Goal: Task Accomplishment & Management: Use online tool/utility

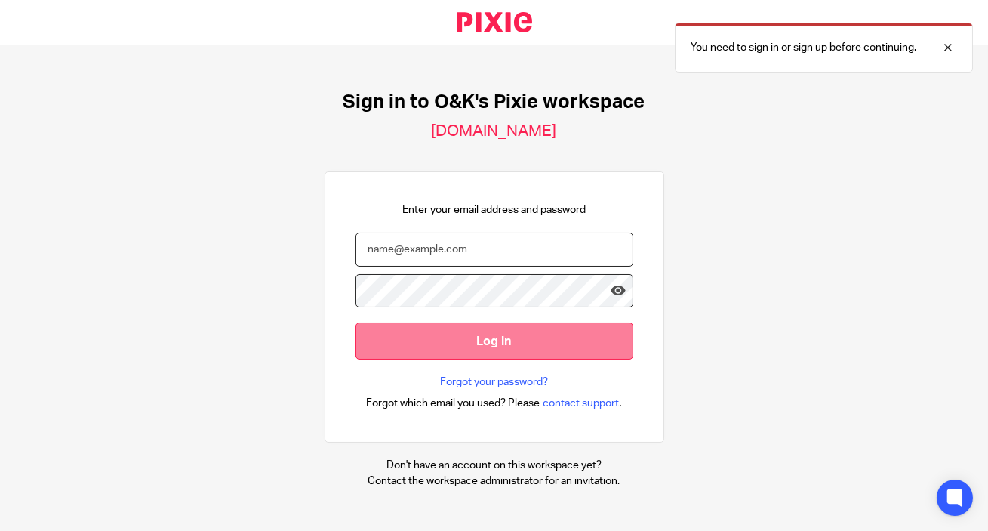
type input "info@oandk.co.uk"
click at [521, 349] on input "Log in" at bounding box center [495, 340] width 278 height 37
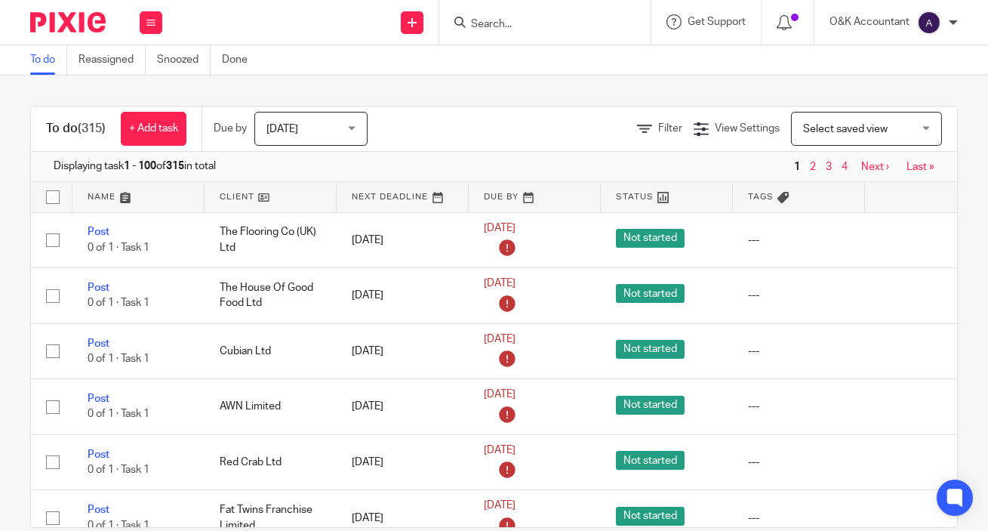
click at [561, 22] on input "Search" at bounding box center [538, 25] width 136 height 14
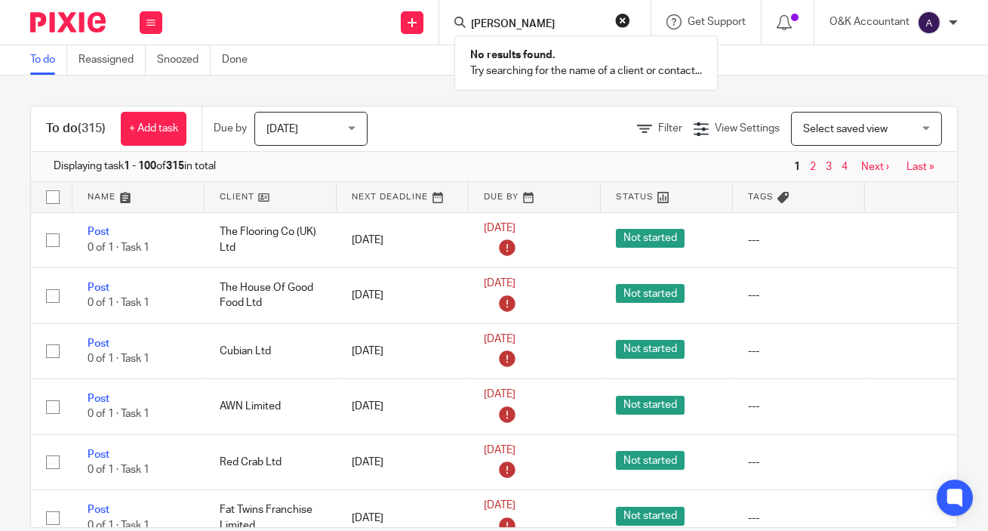
type input "gemma russell"
click button "submit" at bounding box center [0, 0] width 0 height 0
click at [622, 20] on button "reset" at bounding box center [622, 20] width 15 height 15
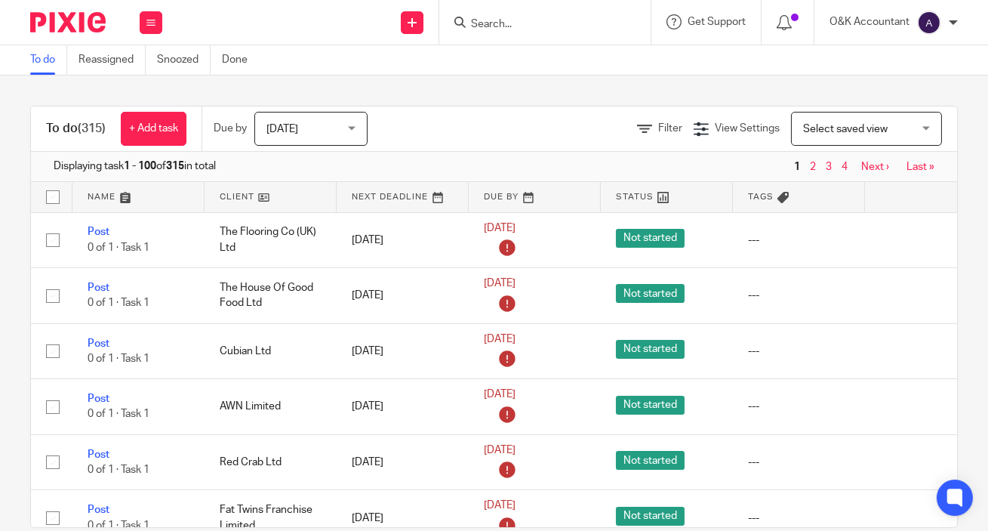
click at [590, 22] on input "Search" at bounding box center [538, 25] width 136 height 14
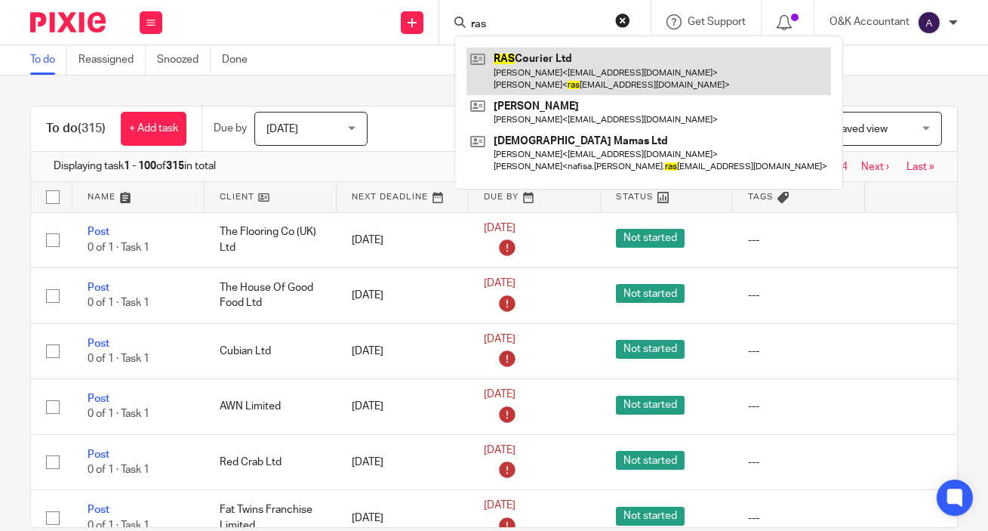
type input "ras"
click at [594, 71] on link at bounding box center [649, 71] width 365 height 47
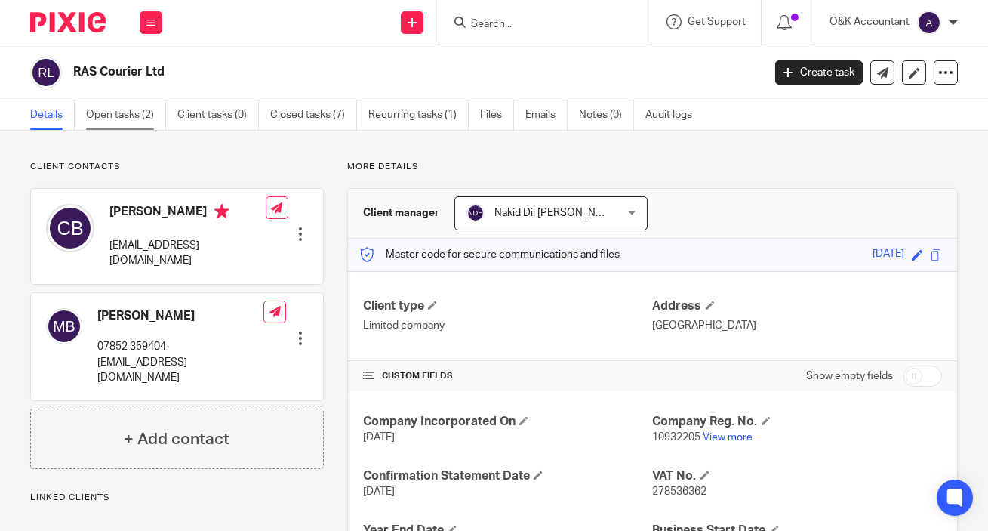
click at [109, 113] on link "Open tasks (2)" at bounding box center [126, 114] width 80 height 29
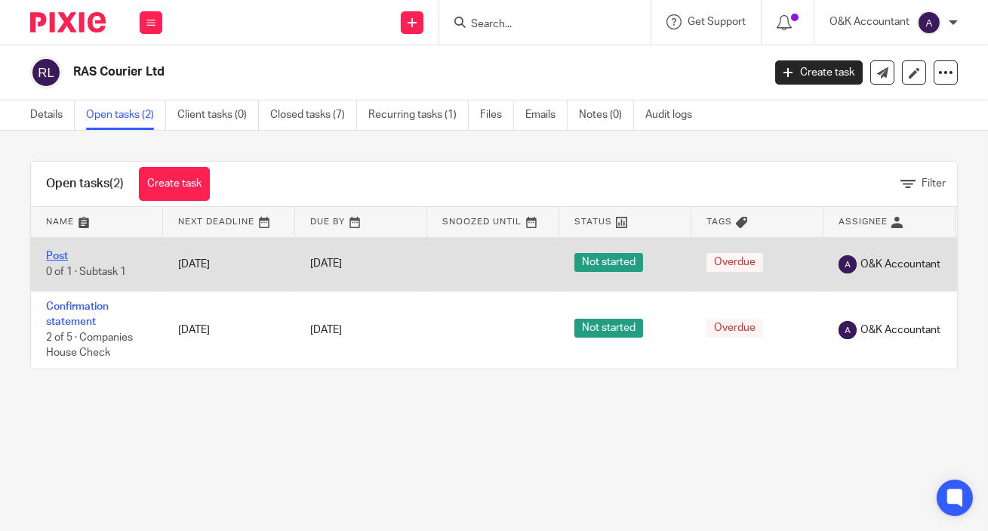
click at [68, 253] on link "Post" at bounding box center [57, 256] width 22 height 11
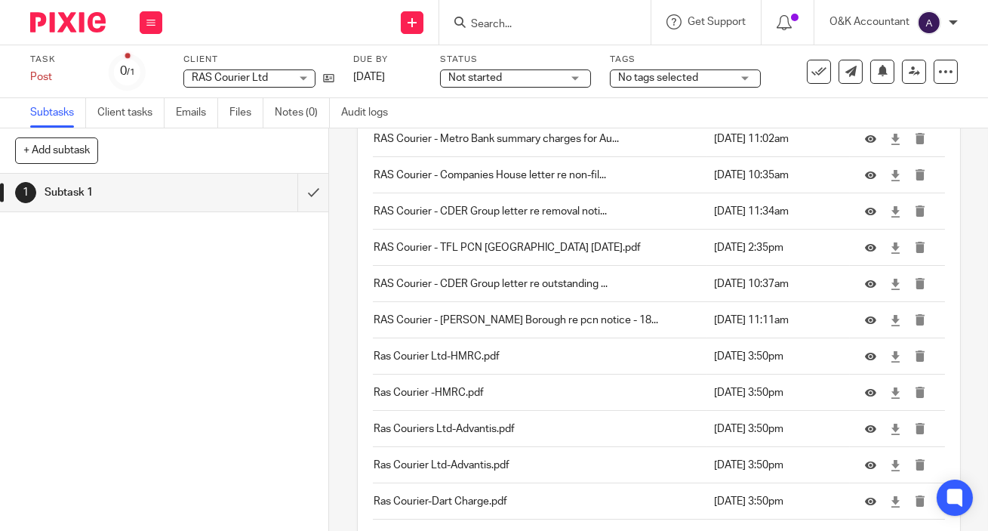
scroll to position [4778, 0]
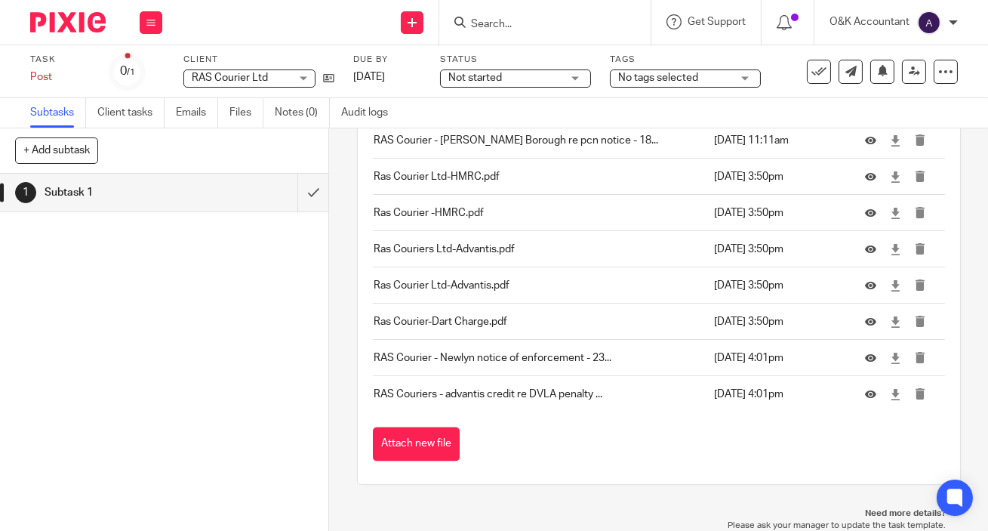
click at [430, 439] on button "Attach new file" at bounding box center [416, 444] width 87 height 34
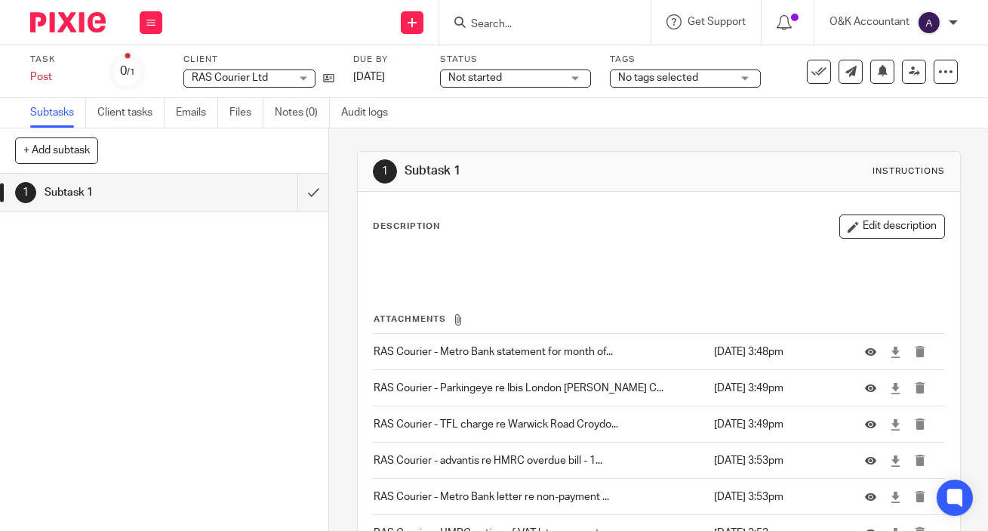
click at [489, 18] on input "Search" at bounding box center [538, 25] width 136 height 14
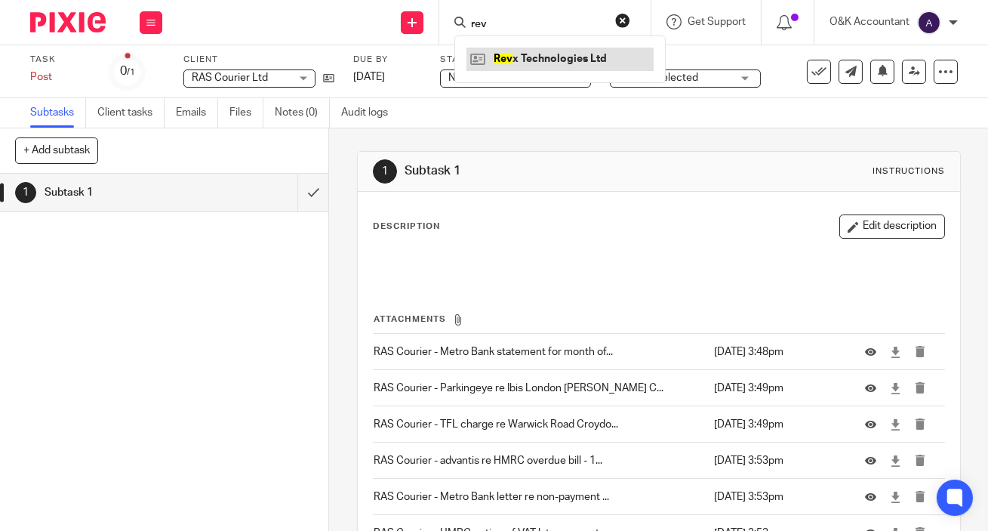
type input "rev"
click at [519, 57] on link at bounding box center [560, 59] width 187 height 23
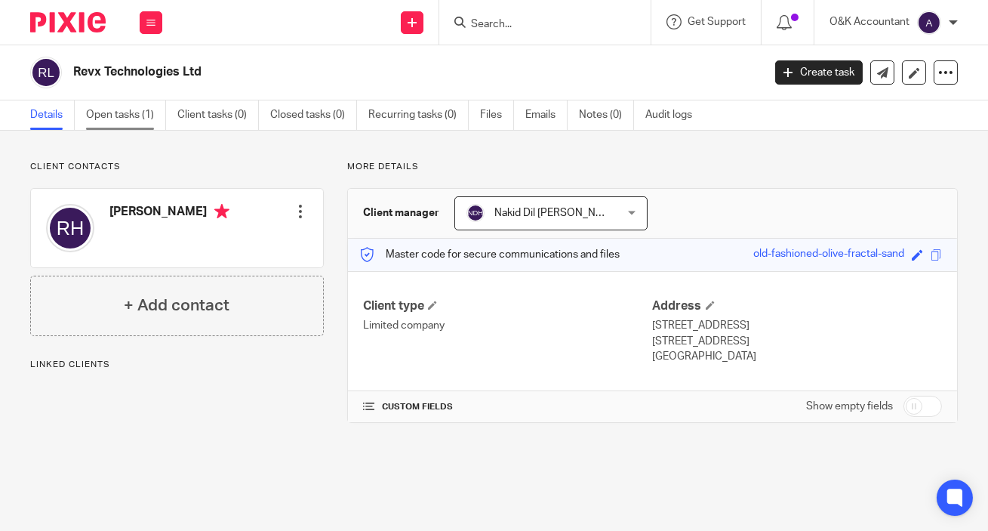
click at [109, 108] on link "Open tasks (1)" at bounding box center [126, 114] width 80 height 29
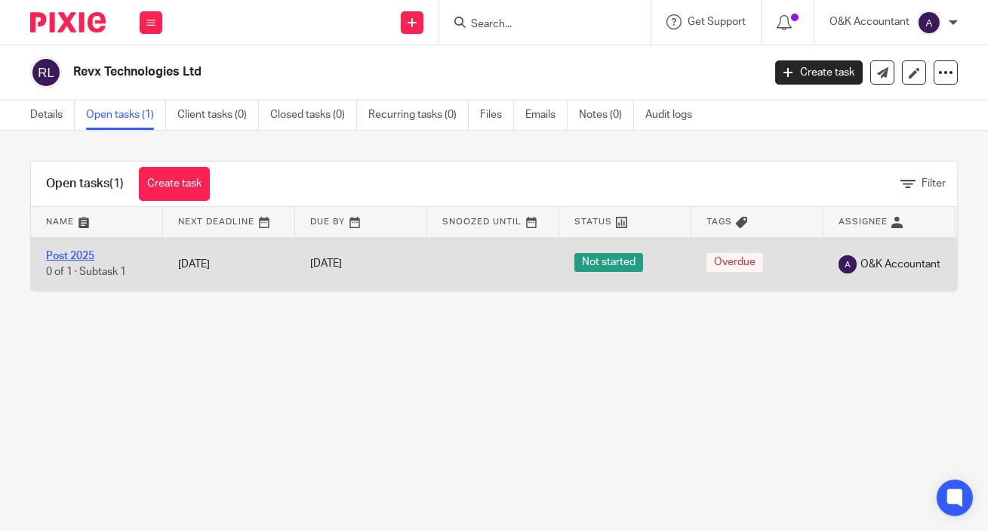
click at [54, 255] on link "Post 2025" at bounding box center [70, 256] width 48 height 11
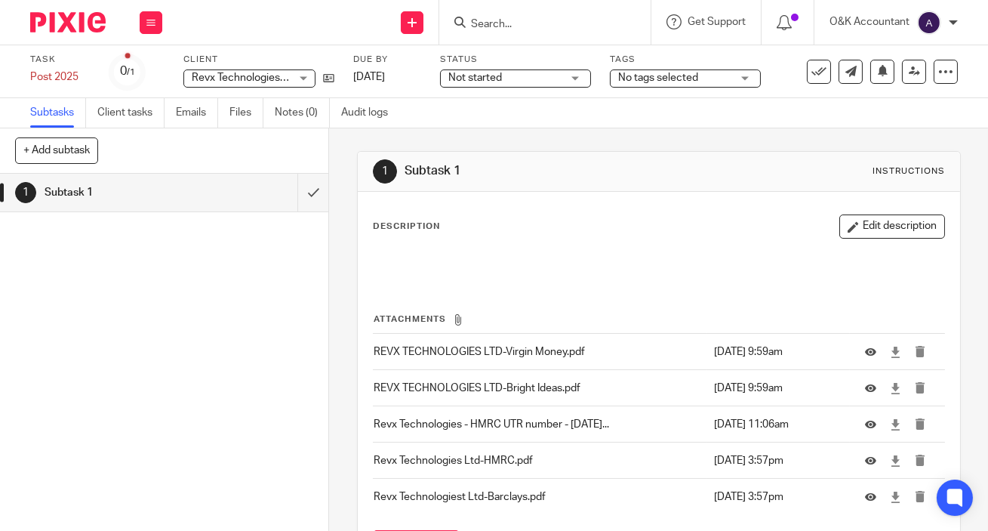
scroll to position [103, 0]
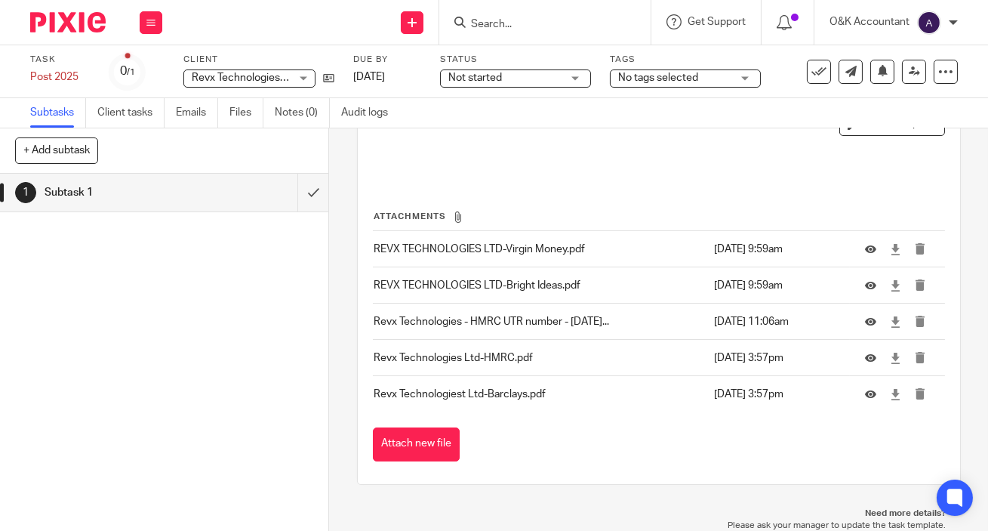
click at [423, 439] on button "Attach new file" at bounding box center [416, 444] width 87 height 34
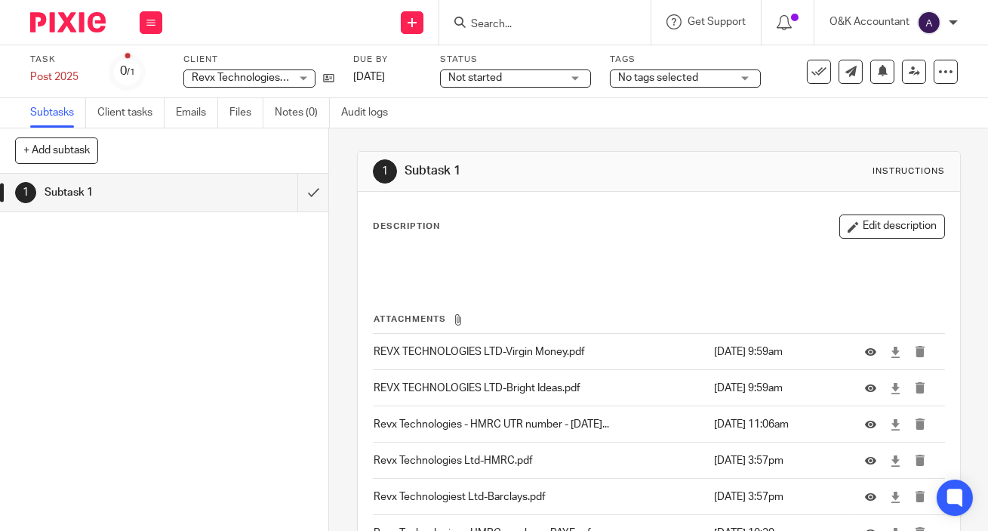
click at [483, 23] on input "Search" at bounding box center [538, 25] width 136 height 14
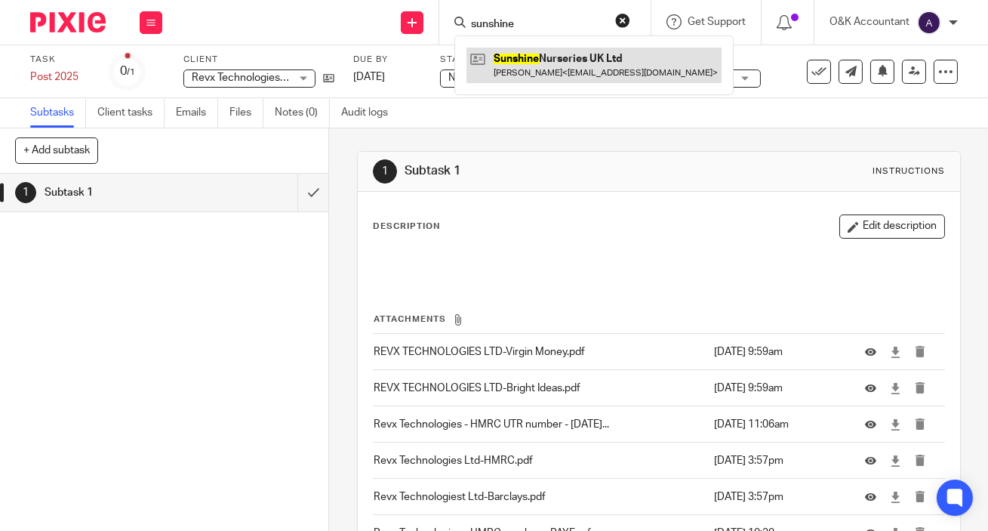
type input "sunshine"
click at [519, 57] on link at bounding box center [594, 65] width 255 height 35
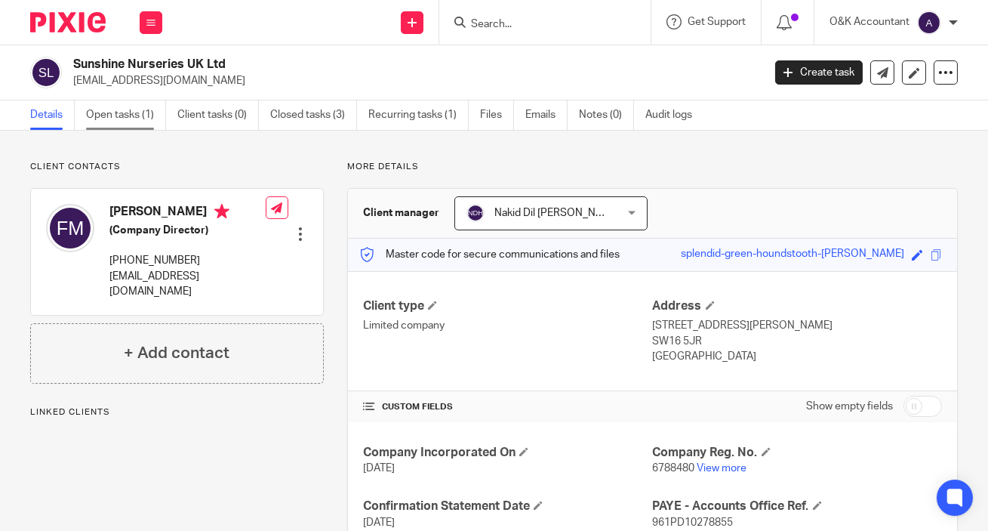
click at [112, 113] on link "Open tasks (1)" at bounding box center [126, 114] width 80 height 29
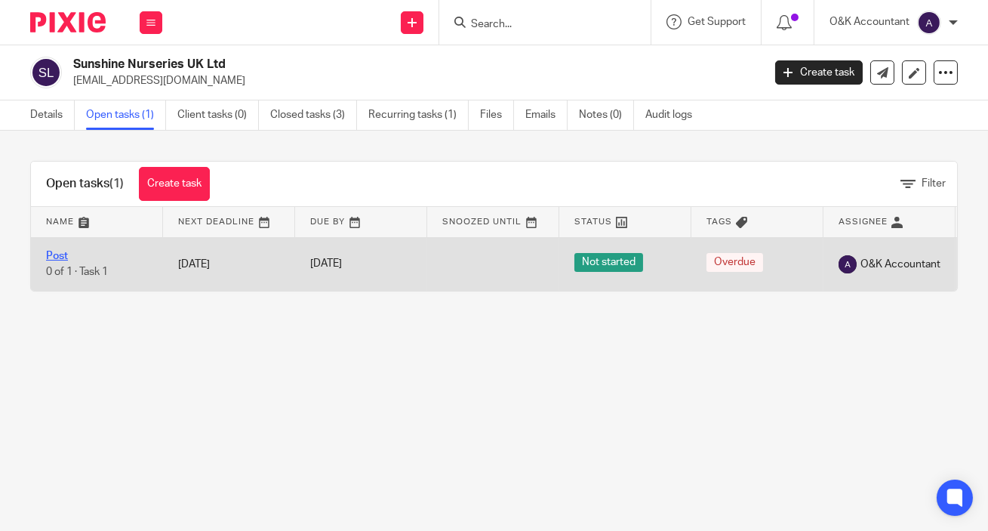
click at [55, 251] on link "Post" at bounding box center [57, 256] width 22 height 11
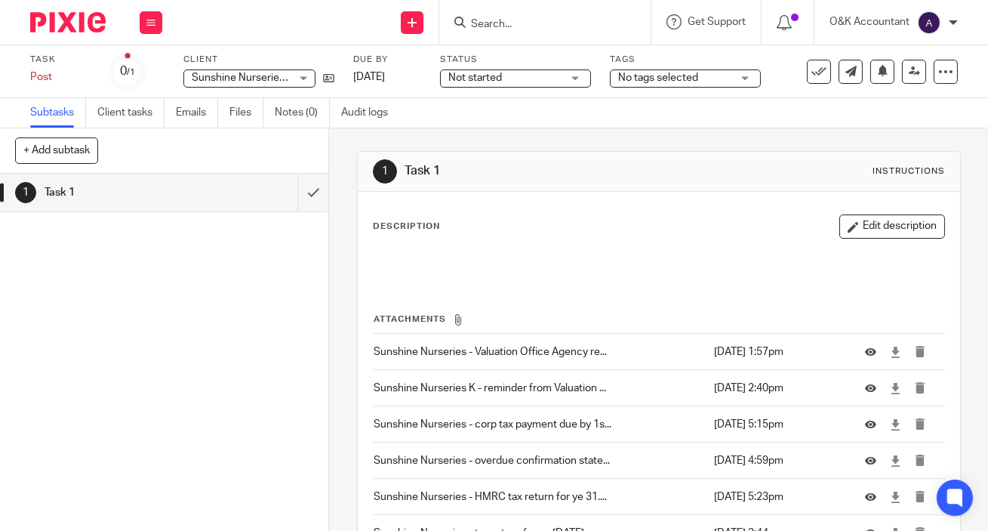
scroll to position [248, 0]
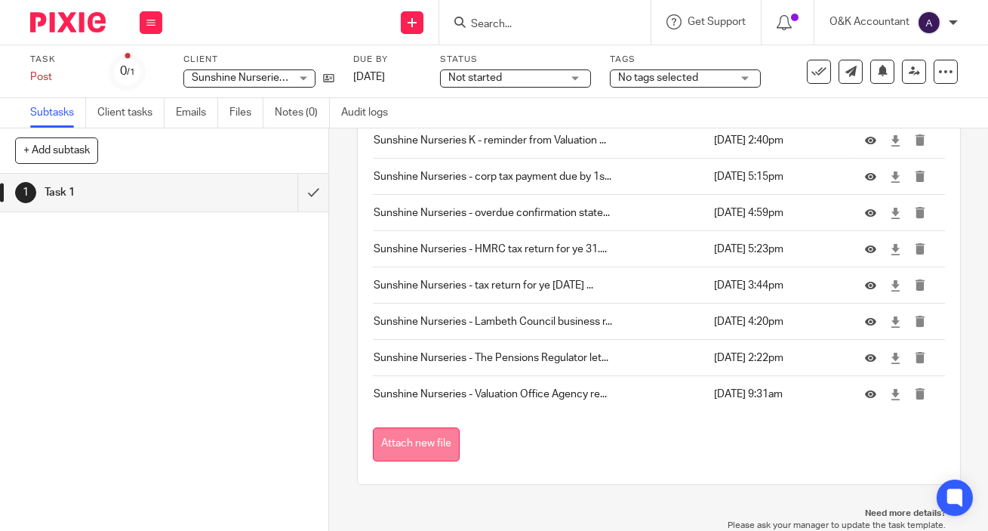
click at [421, 445] on button "Attach new file" at bounding box center [416, 444] width 87 height 34
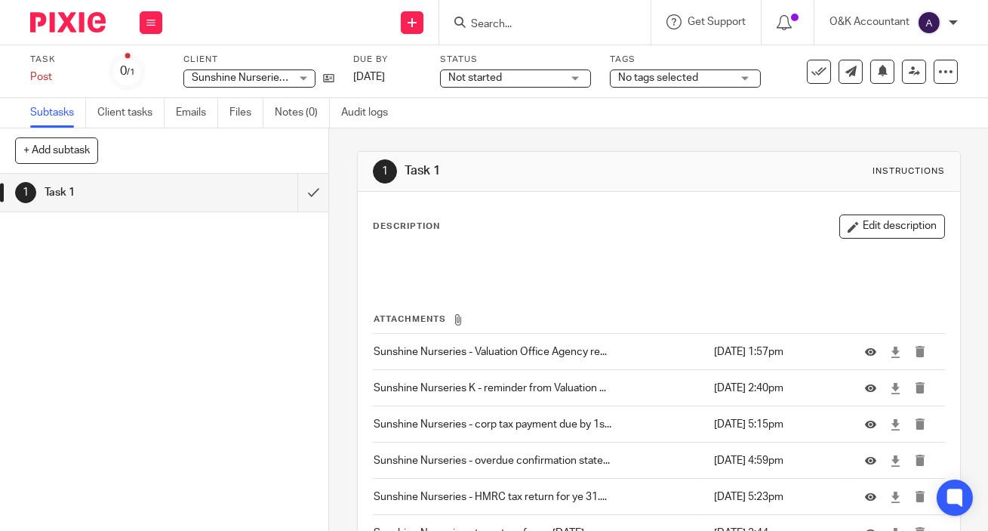
click at [485, 21] on input "Search" at bounding box center [538, 25] width 136 height 14
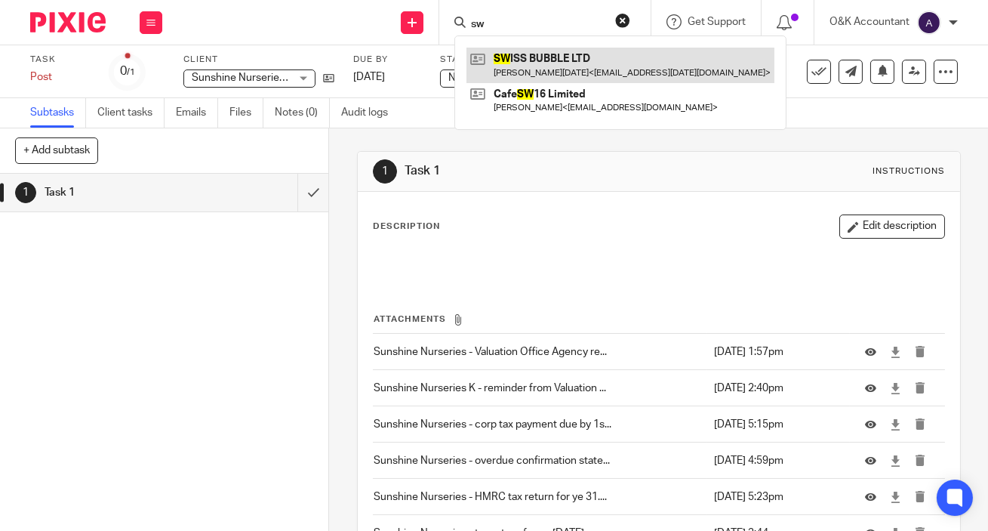
type input "sw"
click at [506, 62] on link at bounding box center [621, 65] width 308 height 35
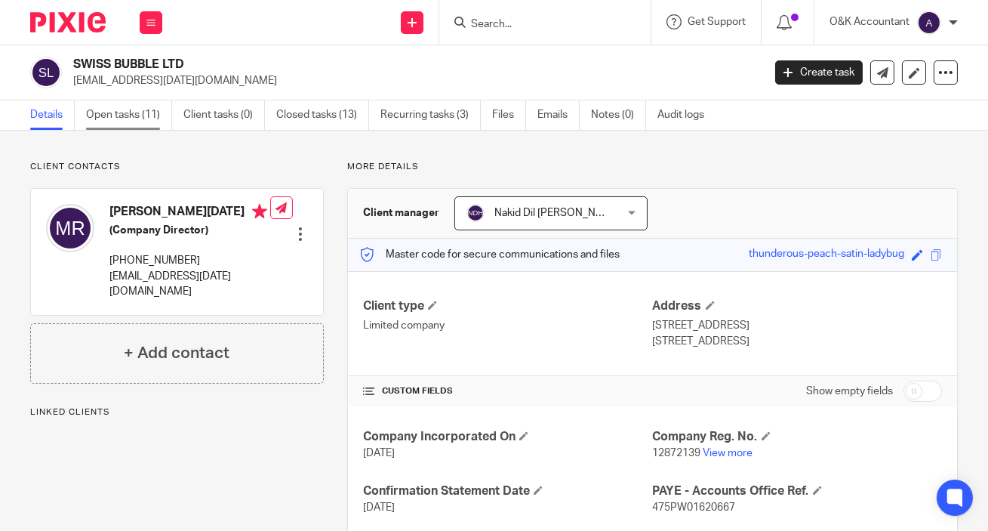
click at [103, 110] on link "Open tasks (11)" at bounding box center [129, 114] width 86 height 29
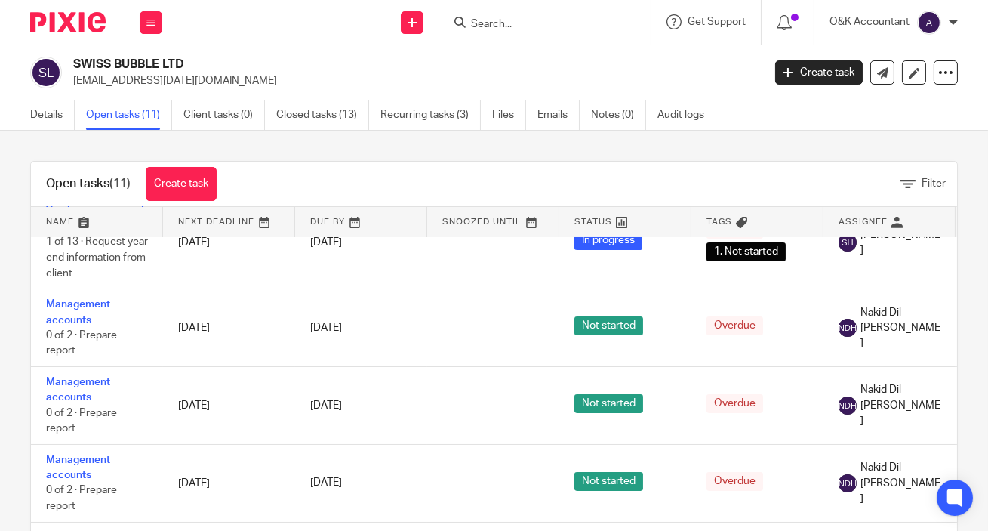
scroll to position [480, 0]
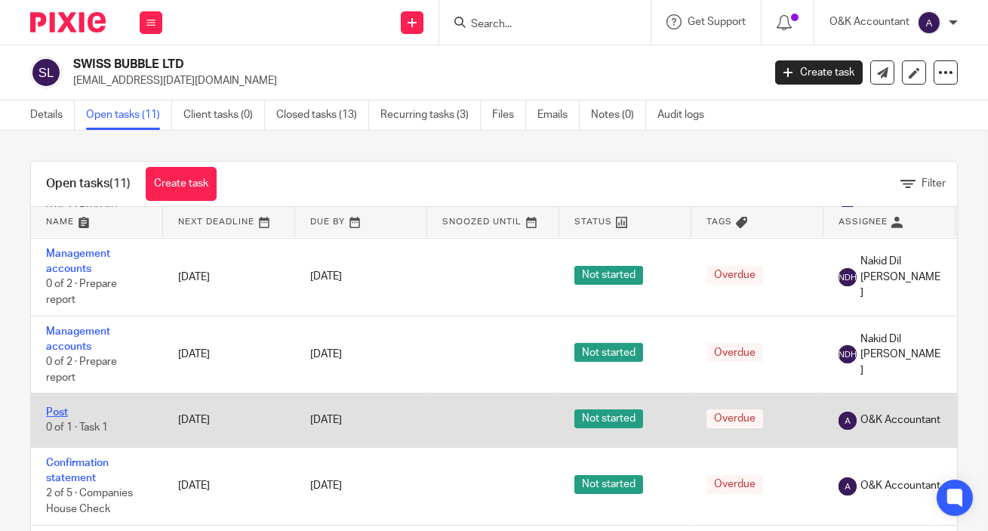
click at [63, 407] on link "Post" at bounding box center [57, 412] width 22 height 11
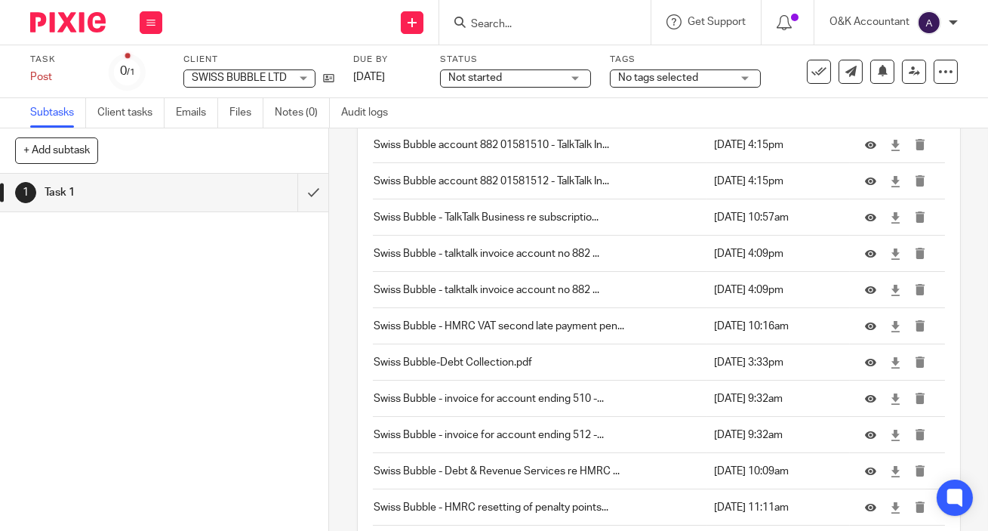
scroll to position [2350, 0]
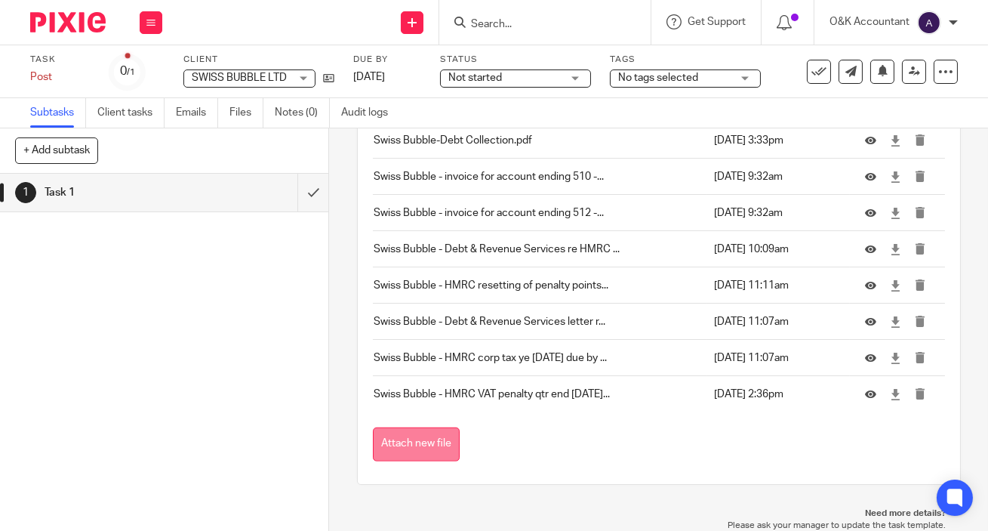
click at [419, 445] on button "Attach new file" at bounding box center [416, 444] width 87 height 34
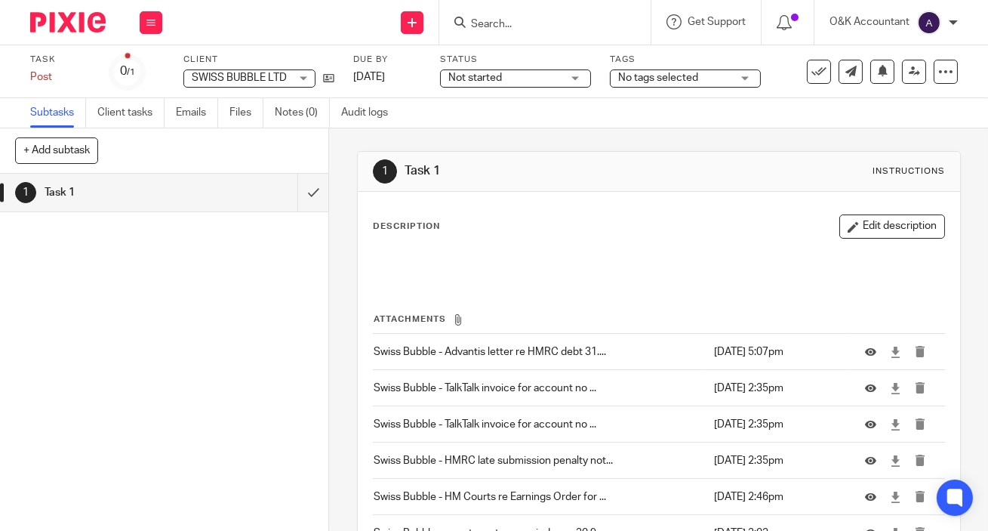
click at [504, 18] on input "Search" at bounding box center [538, 25] width 136 height 14
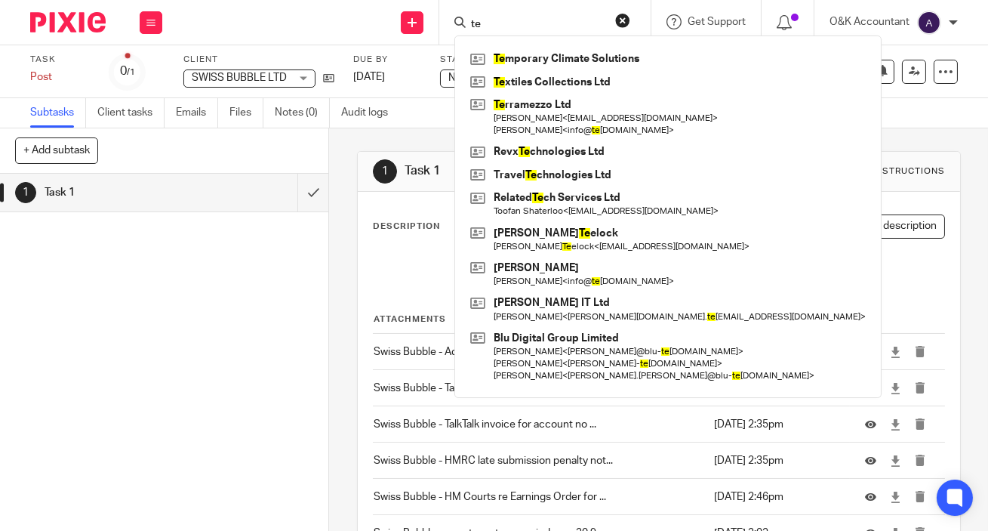
type input "t"
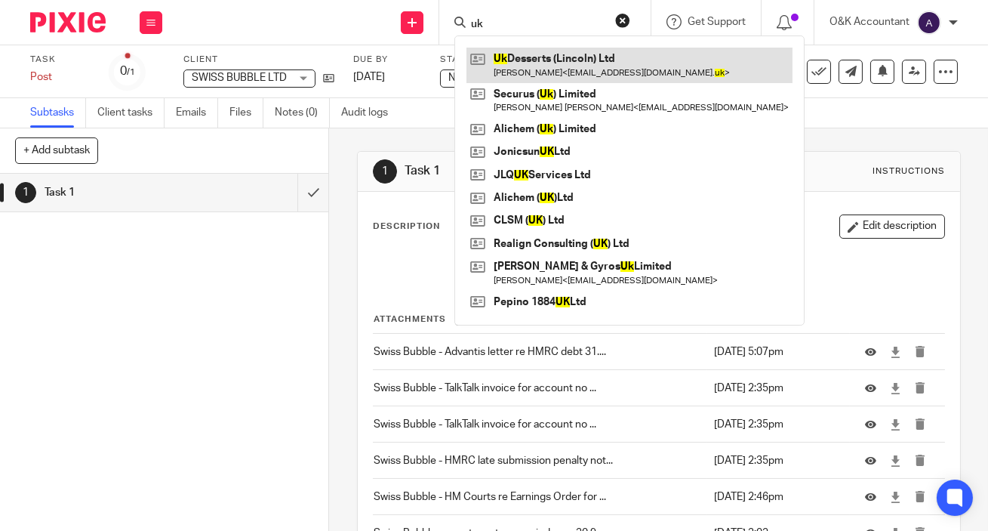
type input "uk"
click at [539, 60] on link at bounding box center [630, 65] width 326 height 35
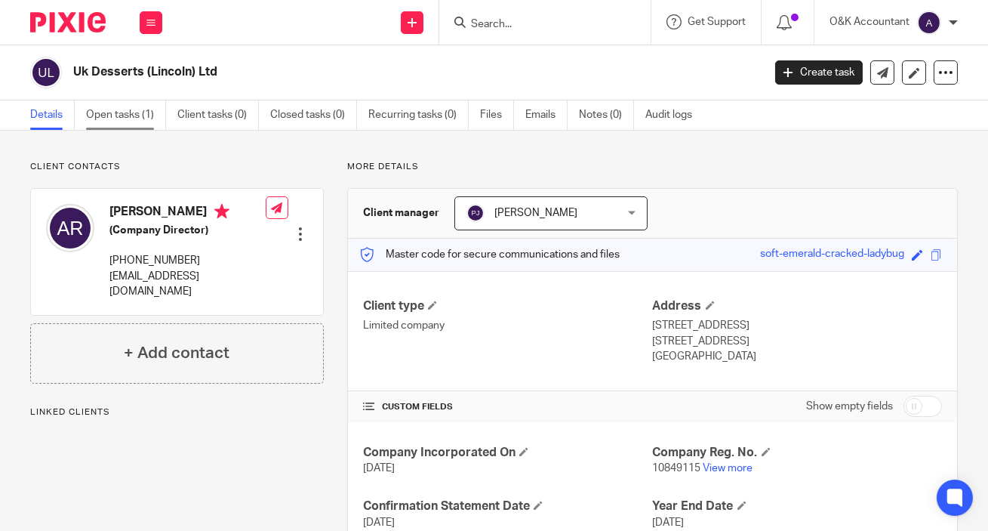
click at [112, 113] on link "Open tasks (1)" at bounding box center [126, 114] width 80 height 29
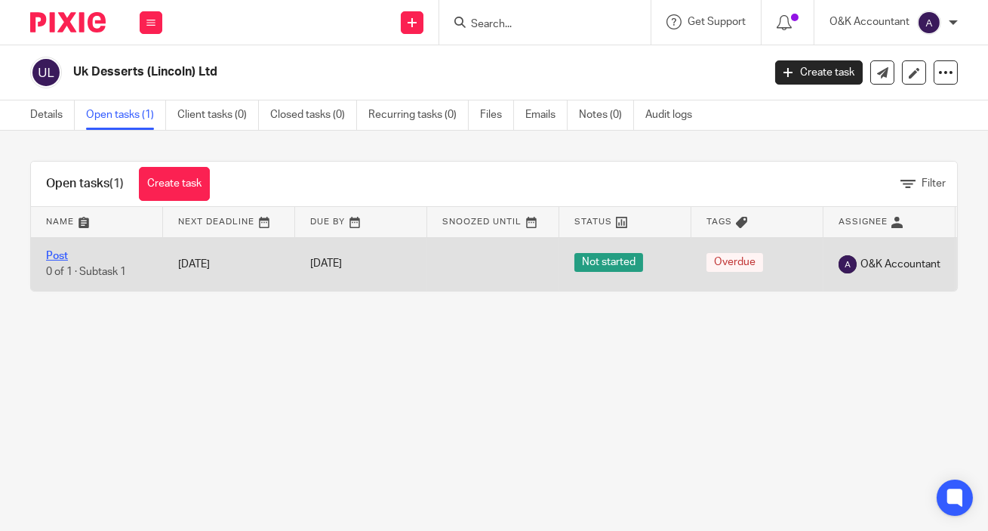
click at [46, 253] on link "Post" at bounding box center [57, 256] width 22 height 11
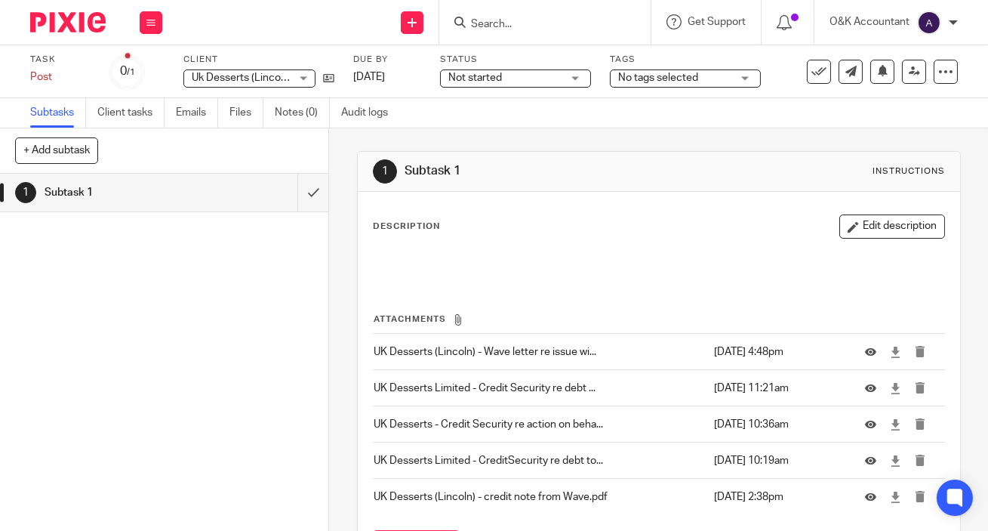
scroll to position [103, 0]
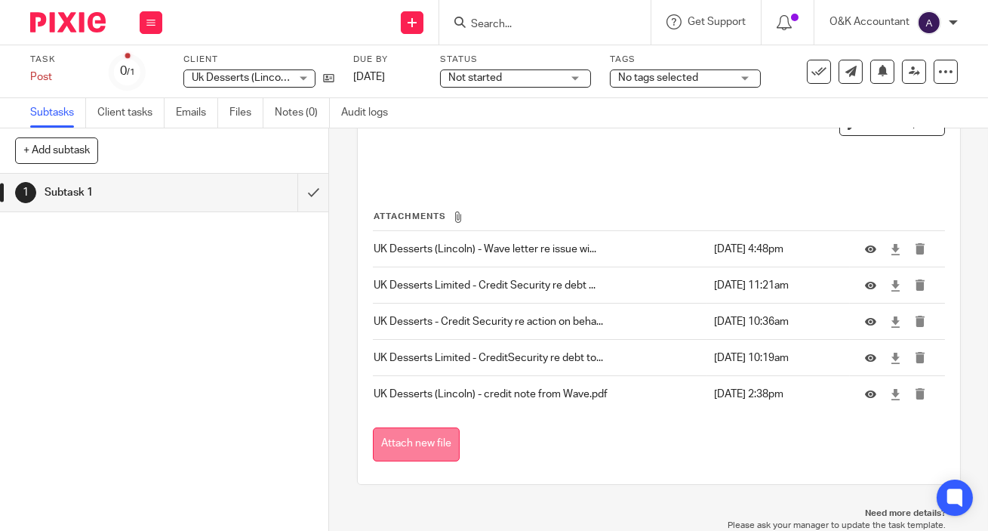
click at [427, 448] on button "Attach new file" at bounding box center [416, 444] width 87 height 34
